Goal: Task Accomplishment & Management: Complete application form

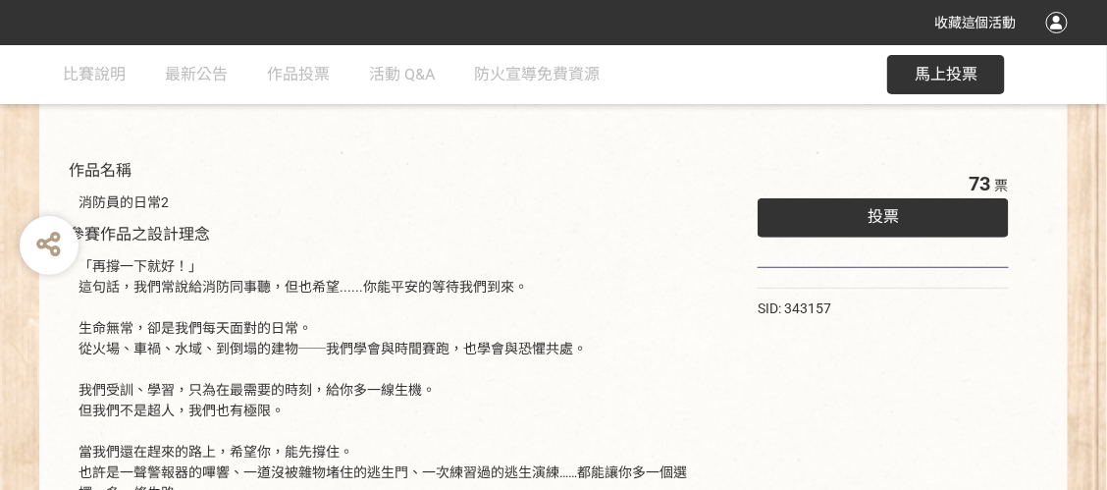
scroll to position [196, 0]
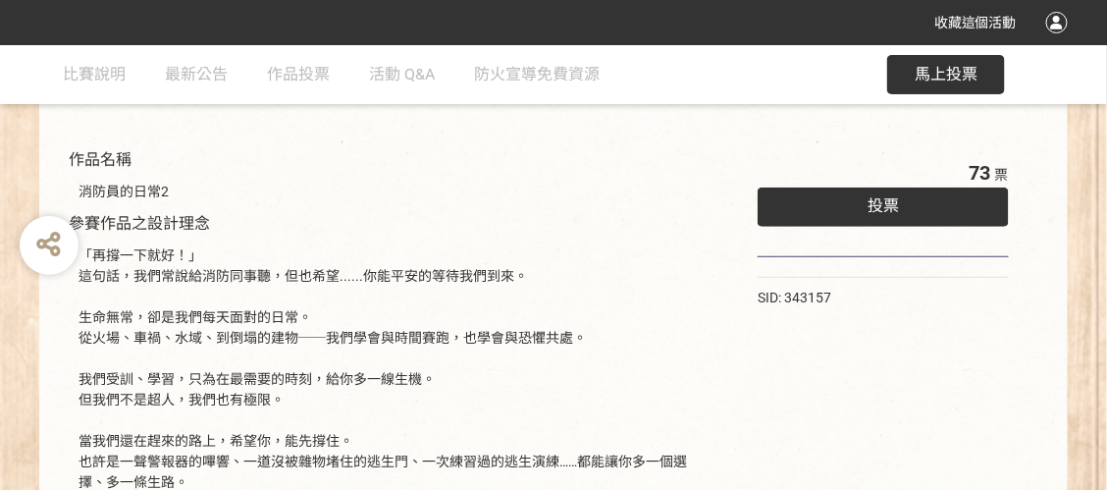
click at [912, 217] on div "投票" at bounding box center [883, 207] width 251 height 39
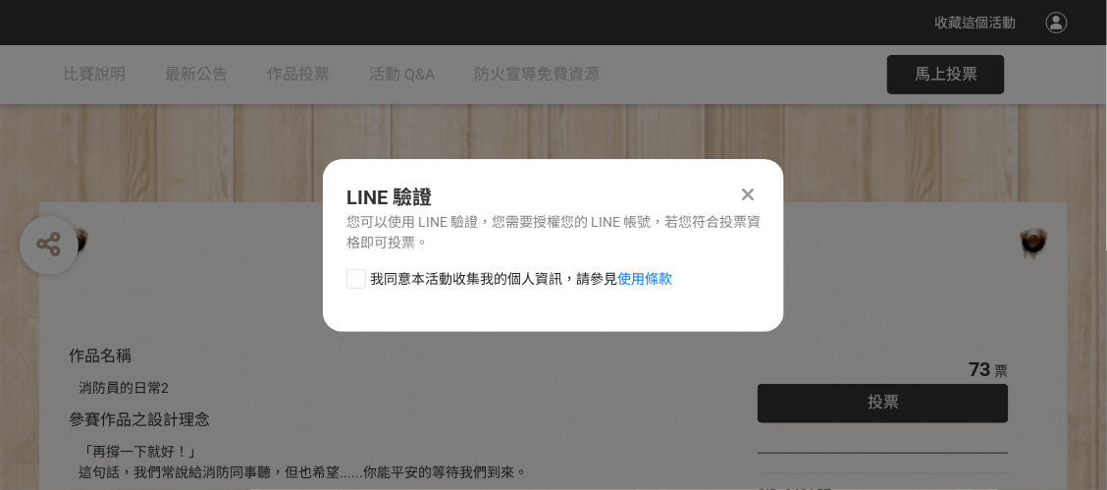
scroll to position [0, 0]
click at [398, 279] on span "我同意本活動收集我的個人資訊，請參見 使用條款" at bounding box center [521, 279] width 302 height 21
click at [360, 279] on input "我同意本活動收集我的個人資訊，請參見 使用條款" at bounding box center [354, 278] width 13 height 13
checkbox input "false"
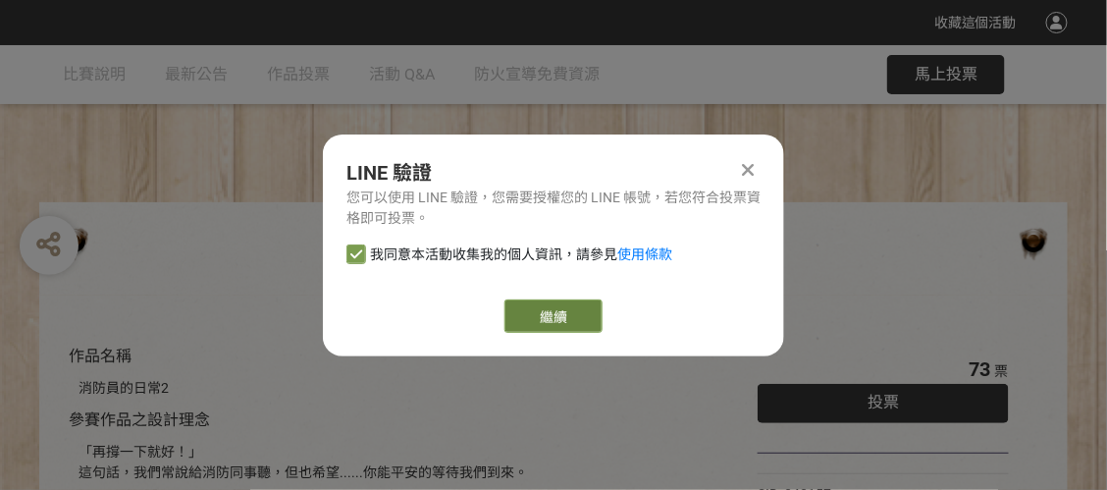
click at [581, 320] on link "繼續" at bounding box center [554, 315] width 98 height 33
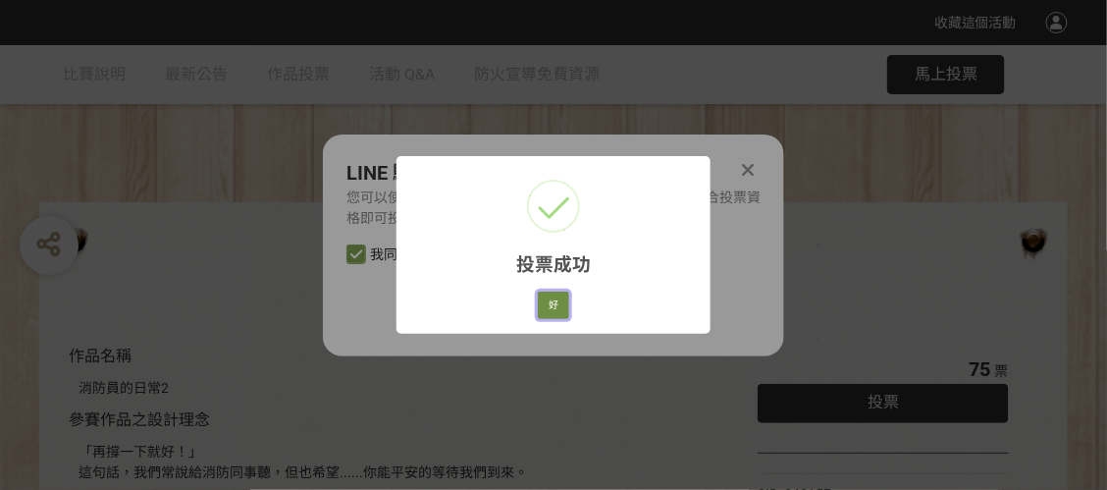
click at [551, 297] on button "好" at bounding box center [553, 305] width 31 height 27
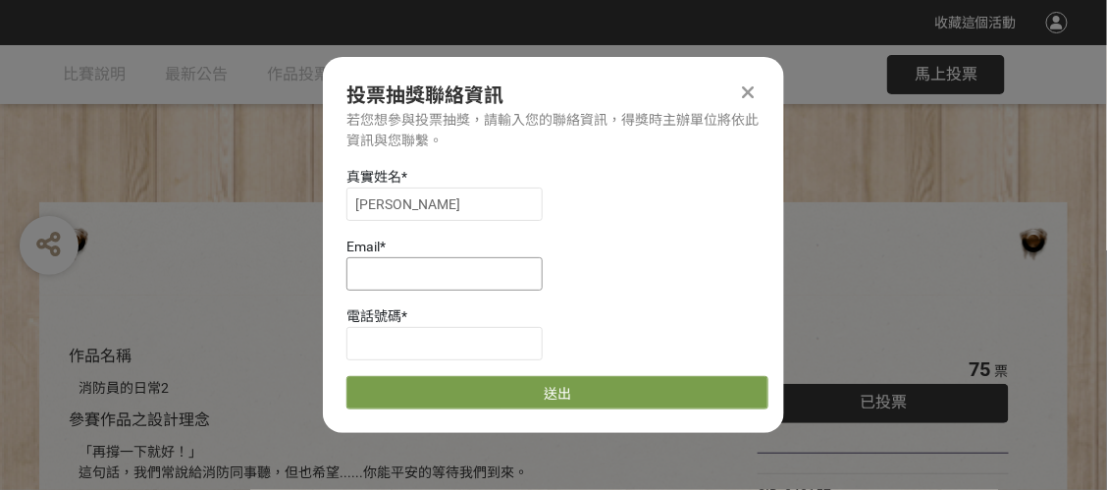
click at [453, 266] on input at bounding box center [445, 273] width 196 height 33
type input "ㄙ"
type input "[EMAIL_ADDRESS][DOMAIN_NAME]"
type input "0978719328"
click at [619, 374] on div "真實姓名 * [PERSON_NAME] * [EMAIL_ADDRESS][DOMAIN_NAME] 電話號碼 * [PHONE_NUMBER] 送出" at bounding box center [553, 288] width 461 height 243
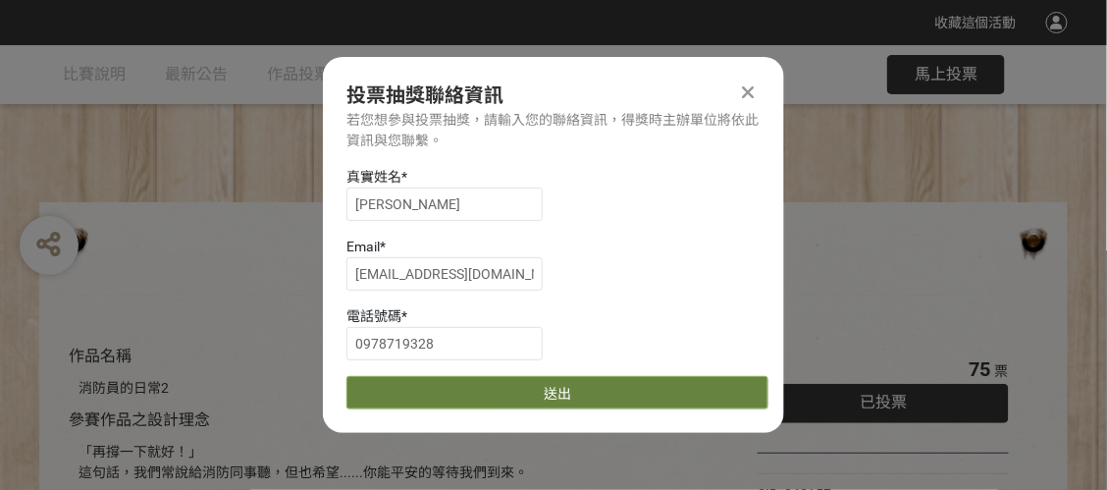
click at [618, 394] on button "送出" at bounding box center [558, 392] width 422 height 33
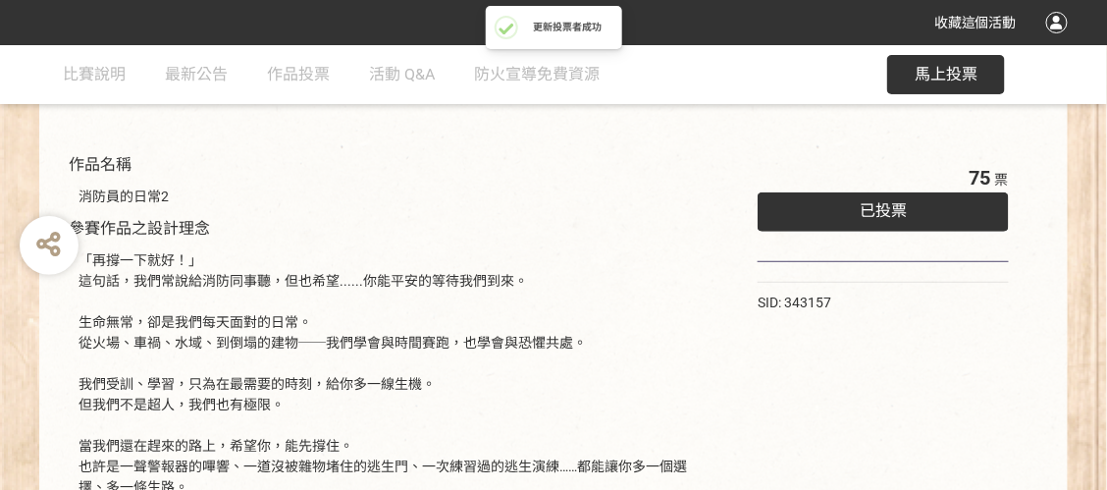
scroll to position [196, 0]
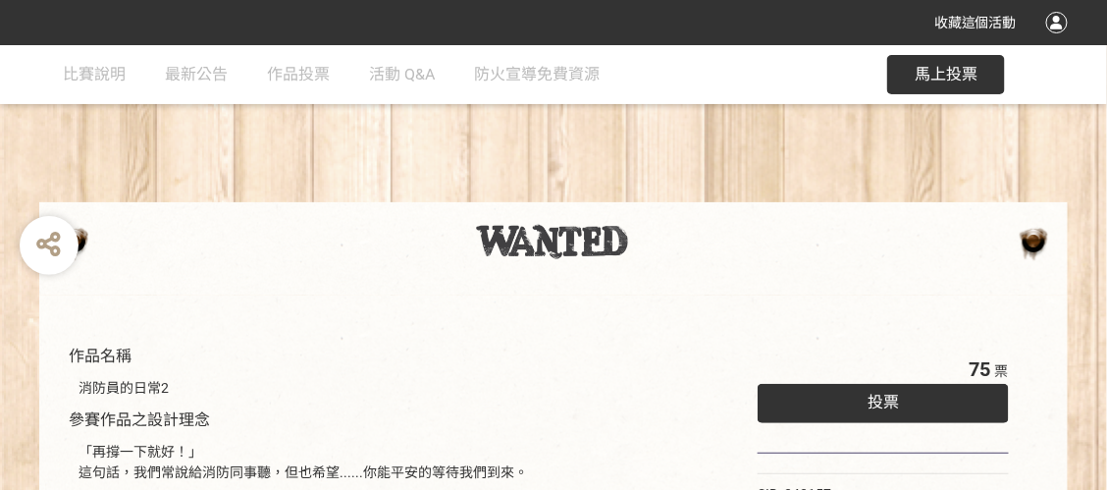
scroll to position [196, 0]
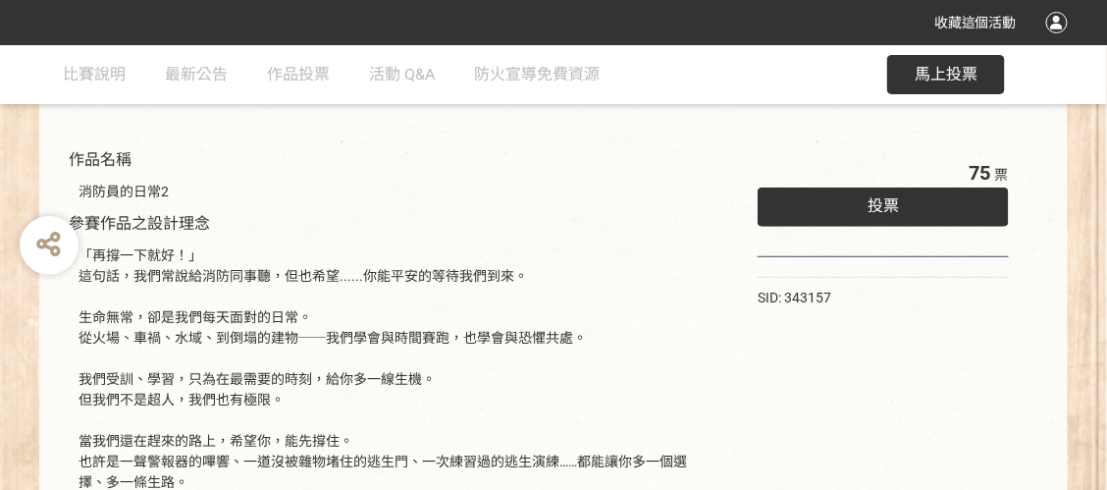
click at [971, 200] on div "投票" at bounding box center [883, 207] width 251 height 39
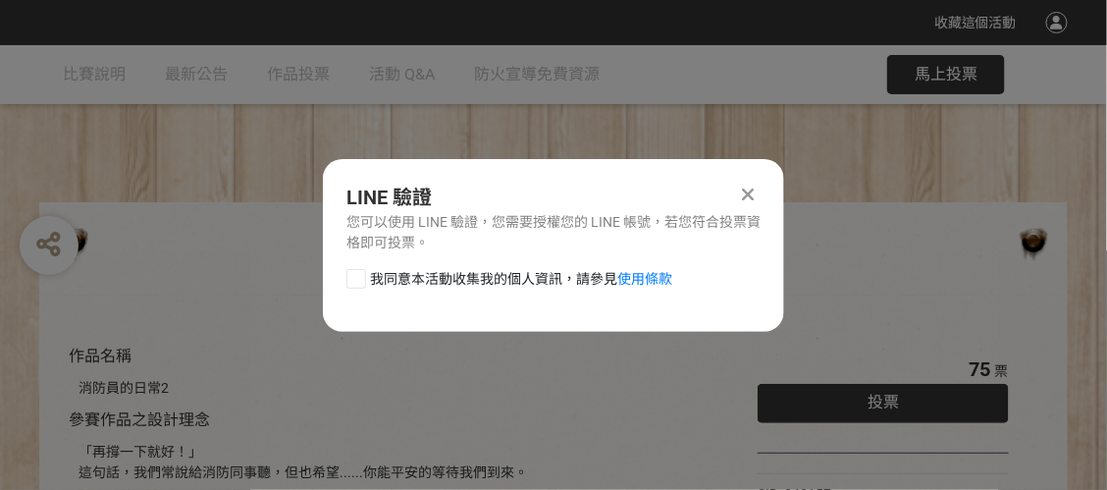
scroll to position [0, 0]
click at [386, 253] on div "LINE 驗證 您可以使用 LINE 驗證，您需要授權您的 LINE 帳號，若您符合投票資格即可投票。 我同意本活動收集我的個人資訊，請參見 使用條款" at bounding box center [553, 245] width 461 height 173
click at [403, 271] on span "我同意本活動收集我的個人資訊，請參見 使用條款" at bounding box center [521, 279] width 302 height 21
click at [360, 272] on input "我同意本活動收集我的個人資訊，請參見 使用條款" at bounding box center [354, 278] width 13 height 13
checkbox input "false"
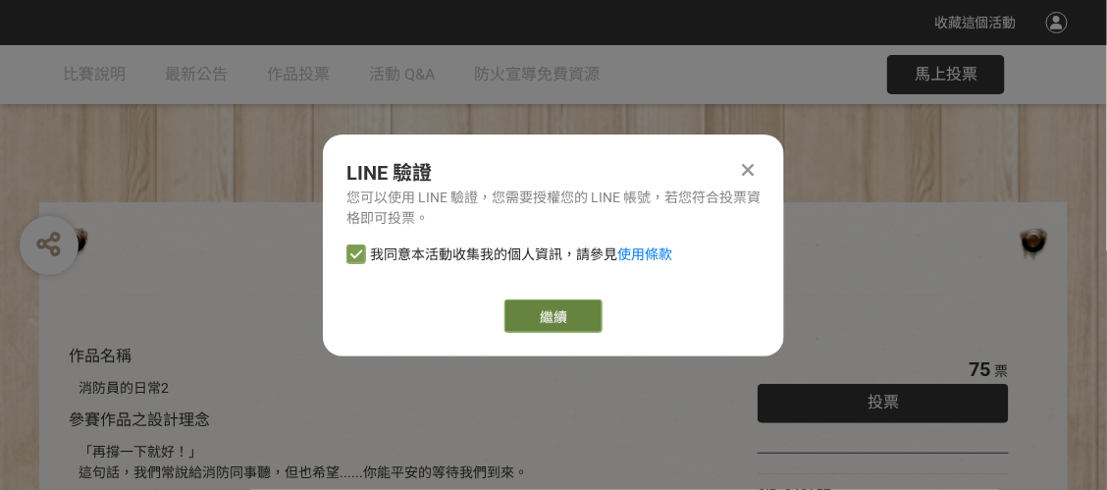
click at [526, 311] on button "繼續" at bounding box center [554, 315] width 98 height 33
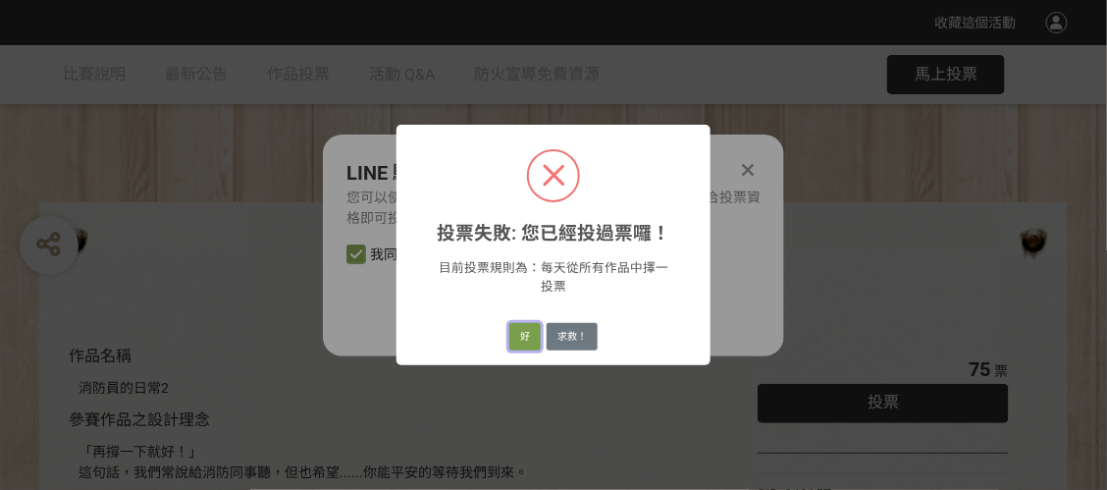
click at [528, 342] on button "好" at bounding box center [525, 336] width 31 height 27
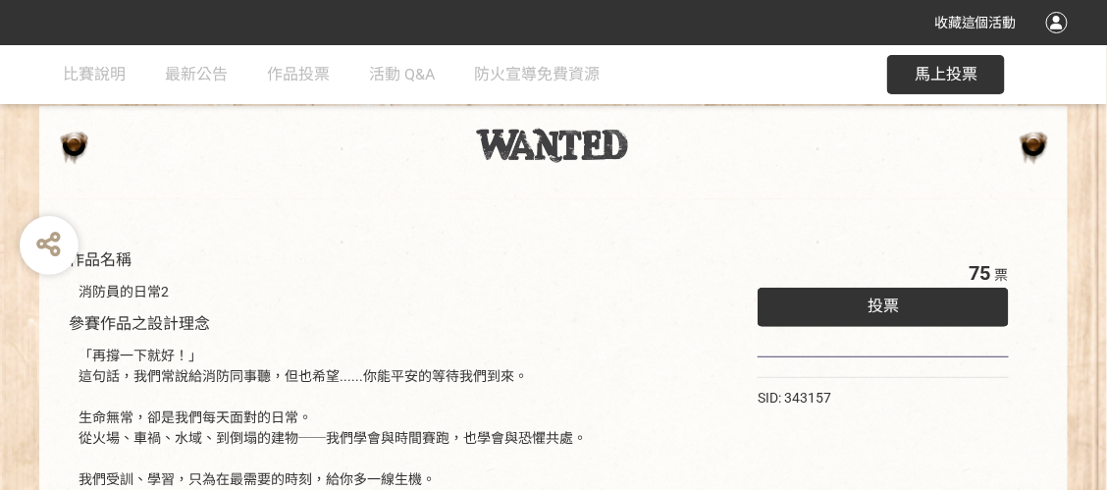
scroll to position [167, 0]
